Goal: Transaction & Acquisition: Purchase product/service

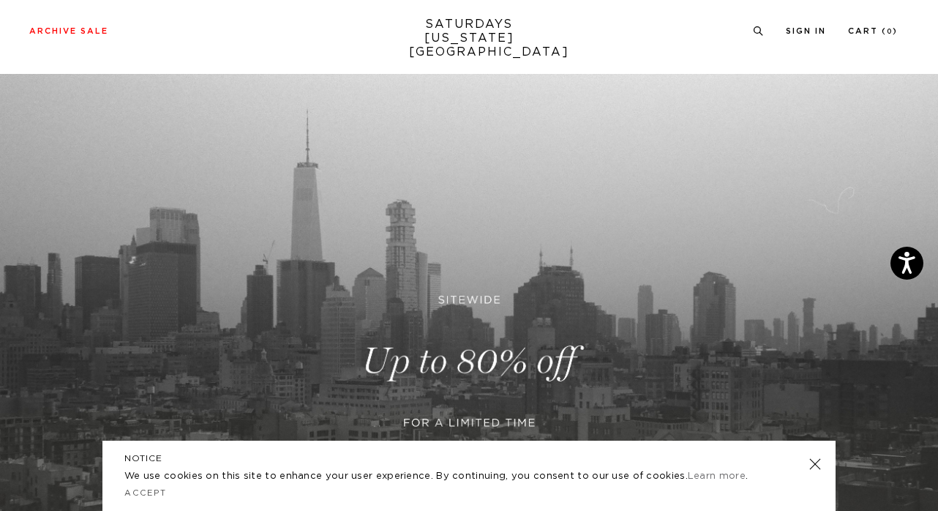
scroll to position [363, 0]
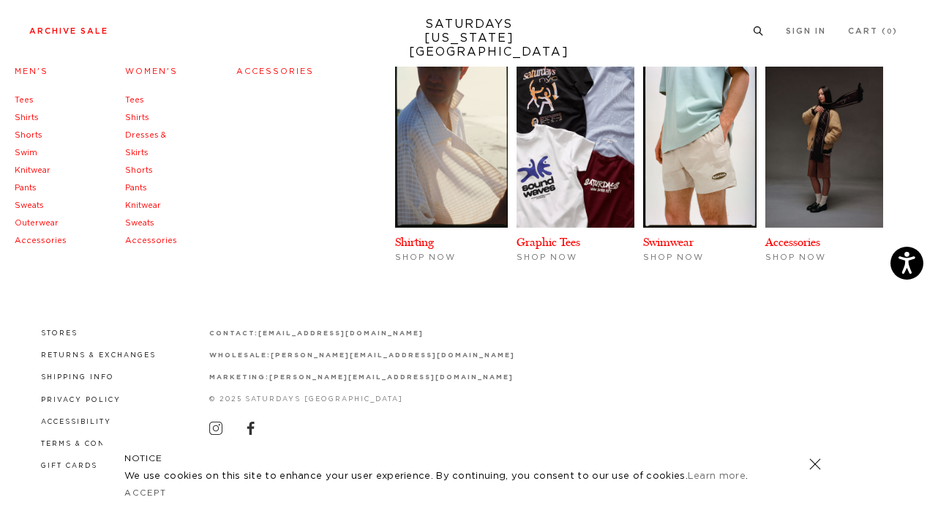
click at [86, 29] on link "Archive Sale" at bounding box center [68, 31] width 79 height 8
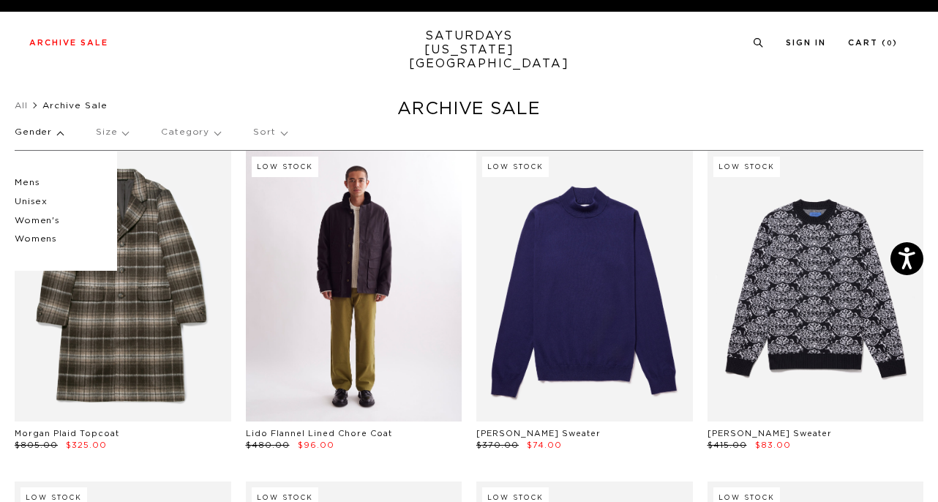
click at [340, 266] on link at bounding box center [354, 286] width 217 height 270
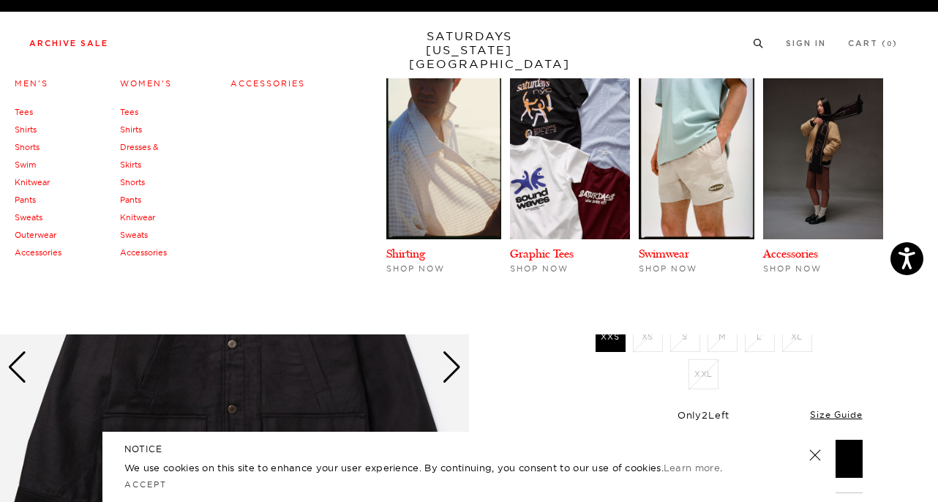
click at [25, 83] on link "Men's" at bounding box center [32, 83] width 34 height 10
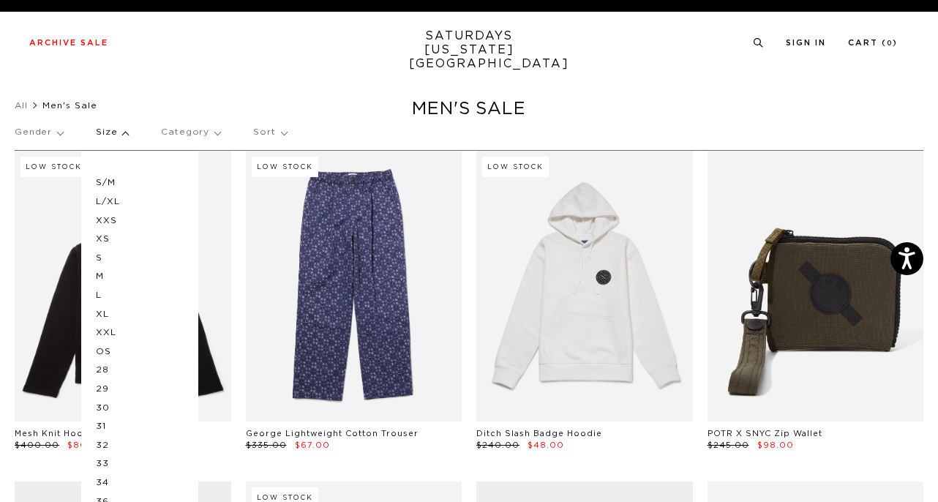
click at [99, 276] on p "M" at bounding box center [140, 276] width 88 height 19
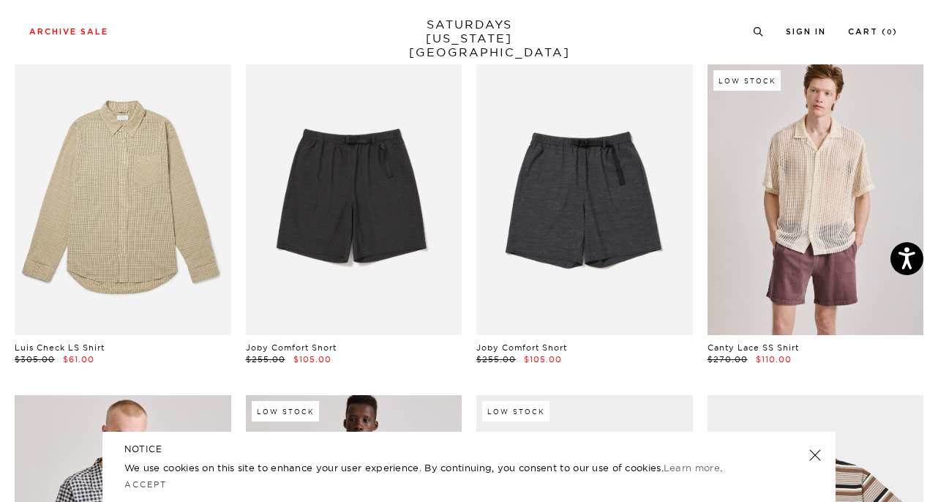
scroll to position [1875, 0]
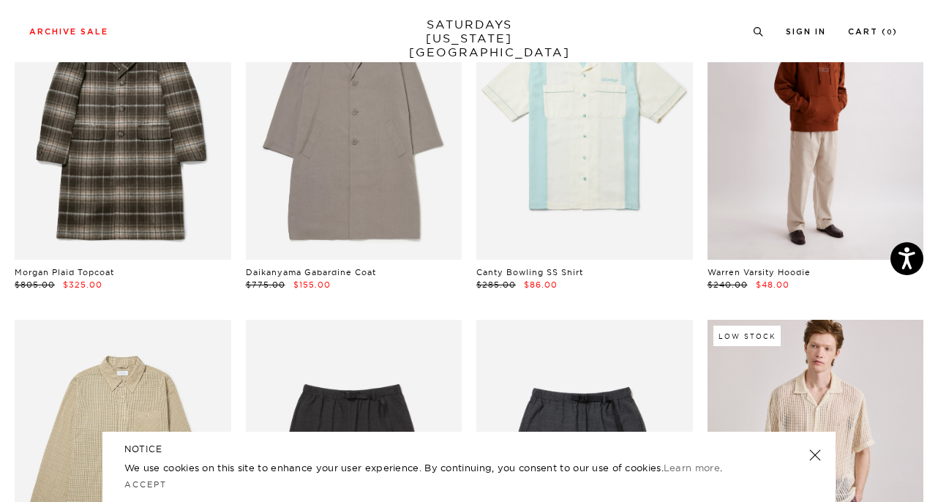
click at [734, 118] on link at bounding box center [816, 125] width 217 height 270
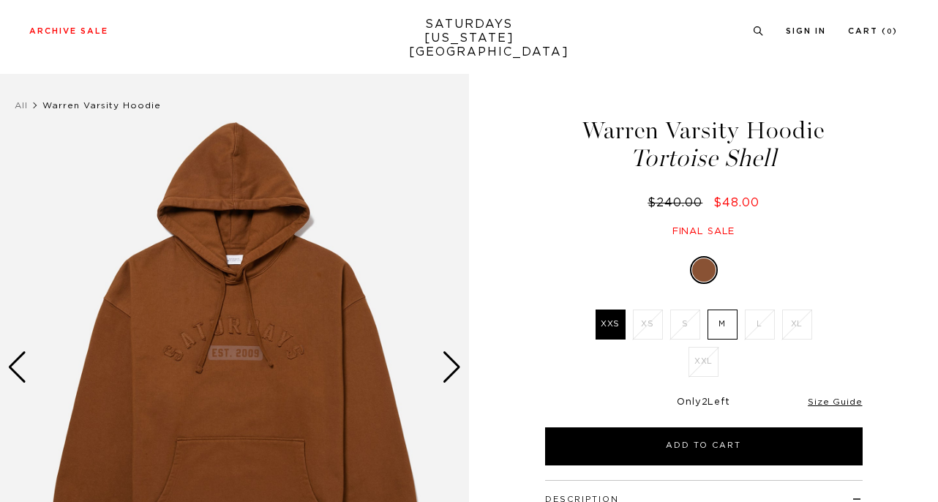
click at [457, 351] on div "Next slide" at bounding box center [452, 367] width 20 height 32
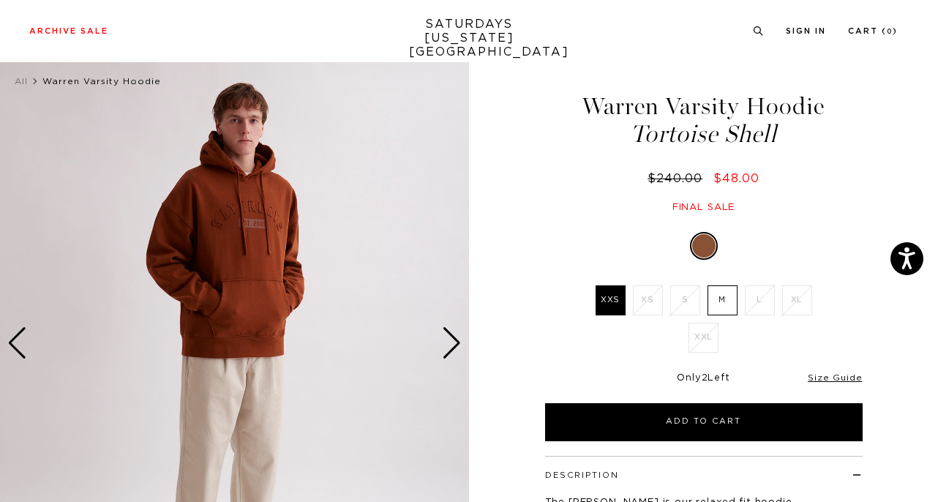
scroll to position [24, 0]
click at [457, 338] on div "Next slide" at bounding box center [452, 343] width 20 height 32
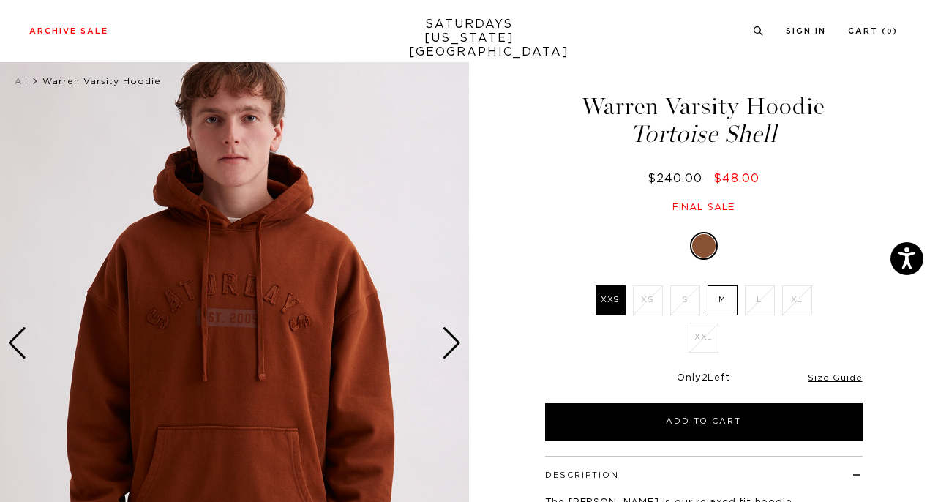
click at [457, 338] on div "Next slide" at bounding box center [452, 343] width 20 height 32
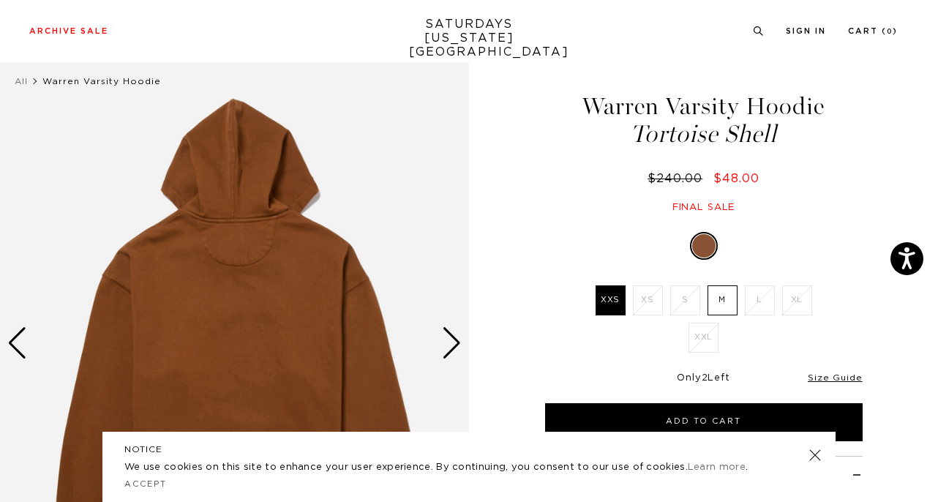
click at [457, 338] on div "Next slide" at bounding box center [452, 343] width 20 height 32
